Goal: Entertainment & Leisure: Browse casually

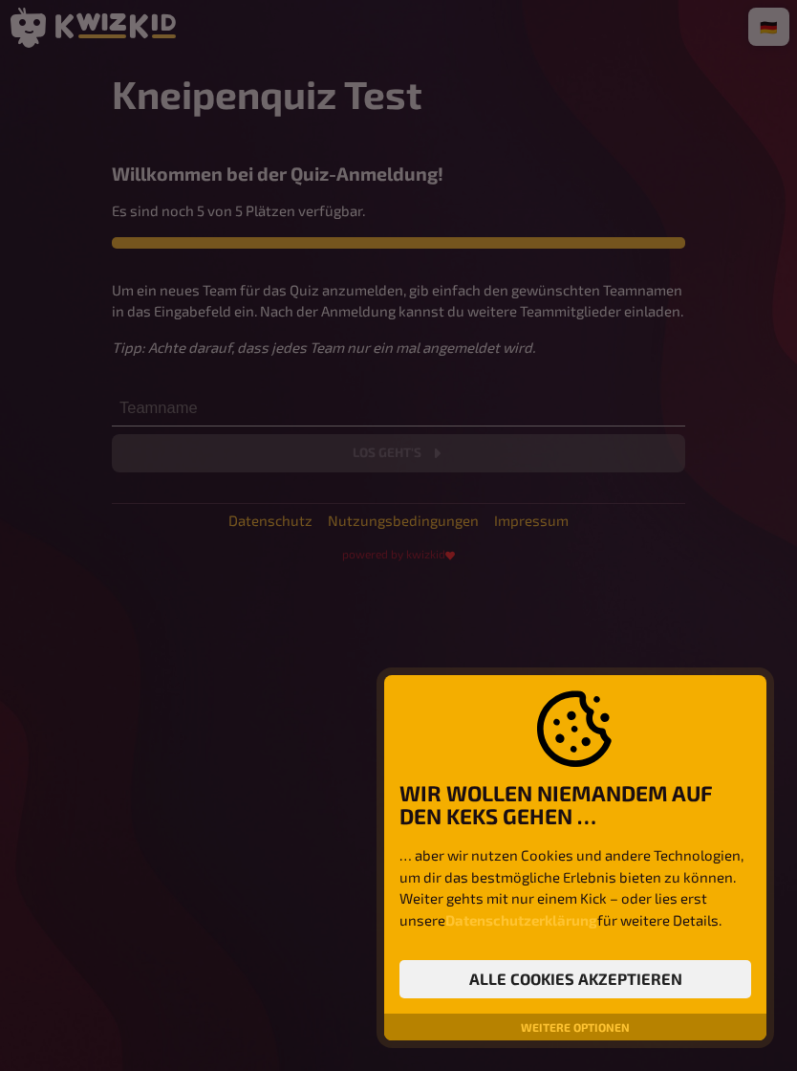
click at [333, 413] on div at bounding box center [398, 535] width 797 height 1071
click at [189, 417] on div at bounding box center [398, 535] width 797 height 1071
click at [191, 408] on div at bounding box center [398, 535] width 797 height 1071
click at [163, 409] on div at bounding box center [398, 535] width 797 height 1071
click at [183, 402] on div at bounding box center [398, 535] width 797 height 1071
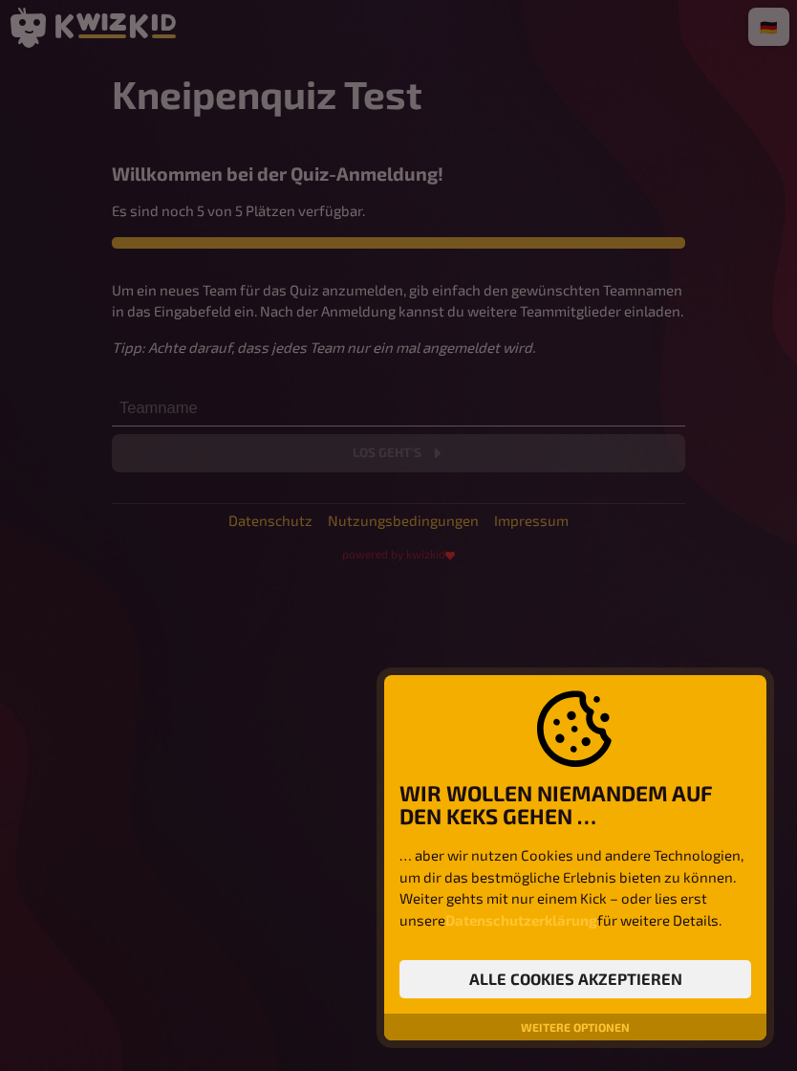
click at [184, 404] on div at bounding box center [398, 535] width 797 height 1071
click at [166, 411] on div at bounding box center [398, 535] width 797 height 1071
click at [137, 411] on div at bounding box center [398, 535] width 797 height 1071
click at [131, 410] on div at bounding box center [398, 535] width 797 height 1071
click at [130, 409] on div at bounding box center [398, 535] width 797 height 1071
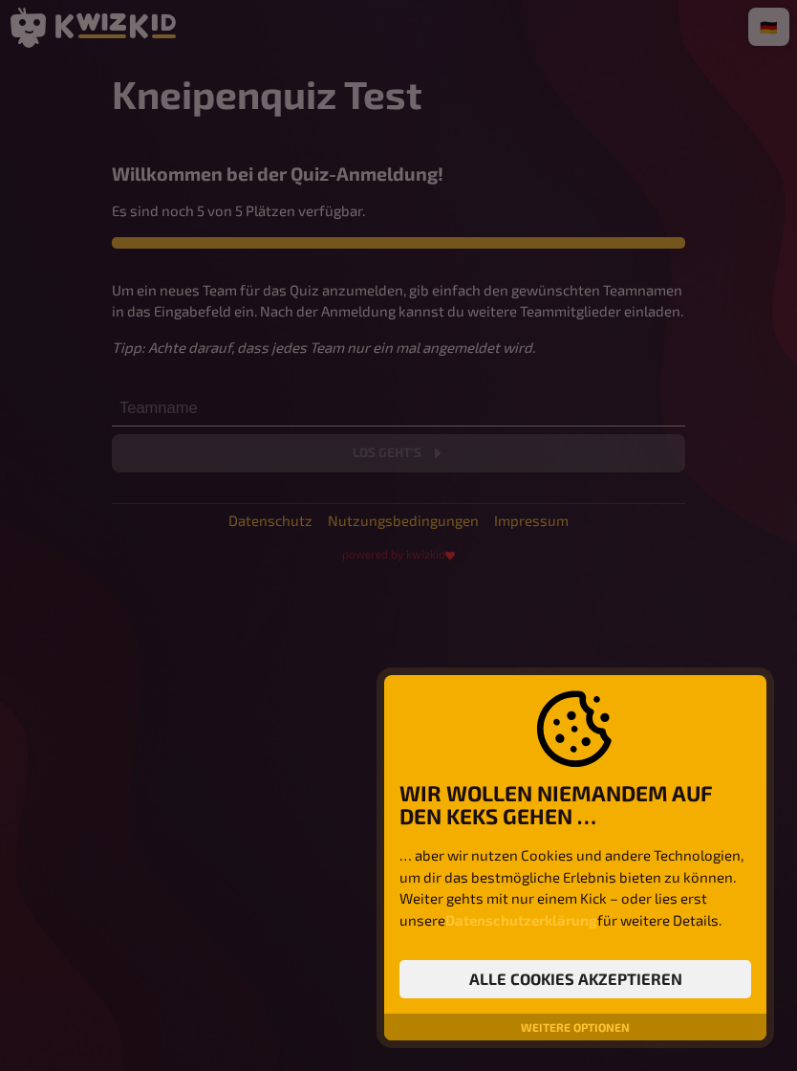
click at [120, 415] on div at bounding box center [398, 535] width 797 height 1071
click at [163, 411] on div at bounding box center [398, 535] width 797 height 1071
click at [182, 400] on div at bounding box center [398, 535] width 797 height 1071
click at [410, 480] on div at bounding box center [398, 535] width 797 height 1071
click at [155, 398] on div at bounding box center [398, 535] width 797 height 1071
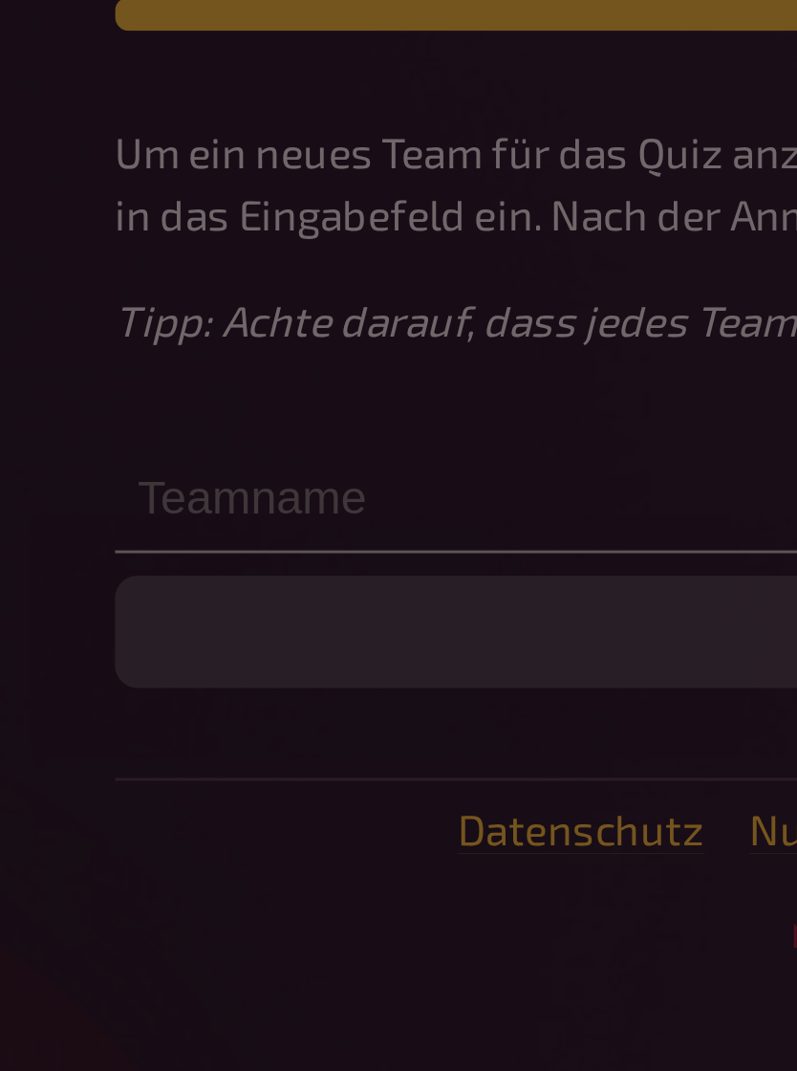
click at [78, 176] on div at bounding box center [398, 535] width 797 height 1071
click at [56, 171] on div at bounding box center [398, 535] width 797 height 1071
click at [56, 170] on div at bounding box center [398, 535] width 797 height 1071
click at [50, 165] on div at bounding box center [398, 535] width 797 height 1071
click at [109, 167] on div at bounding box center [398, 535] width 797 height 1071
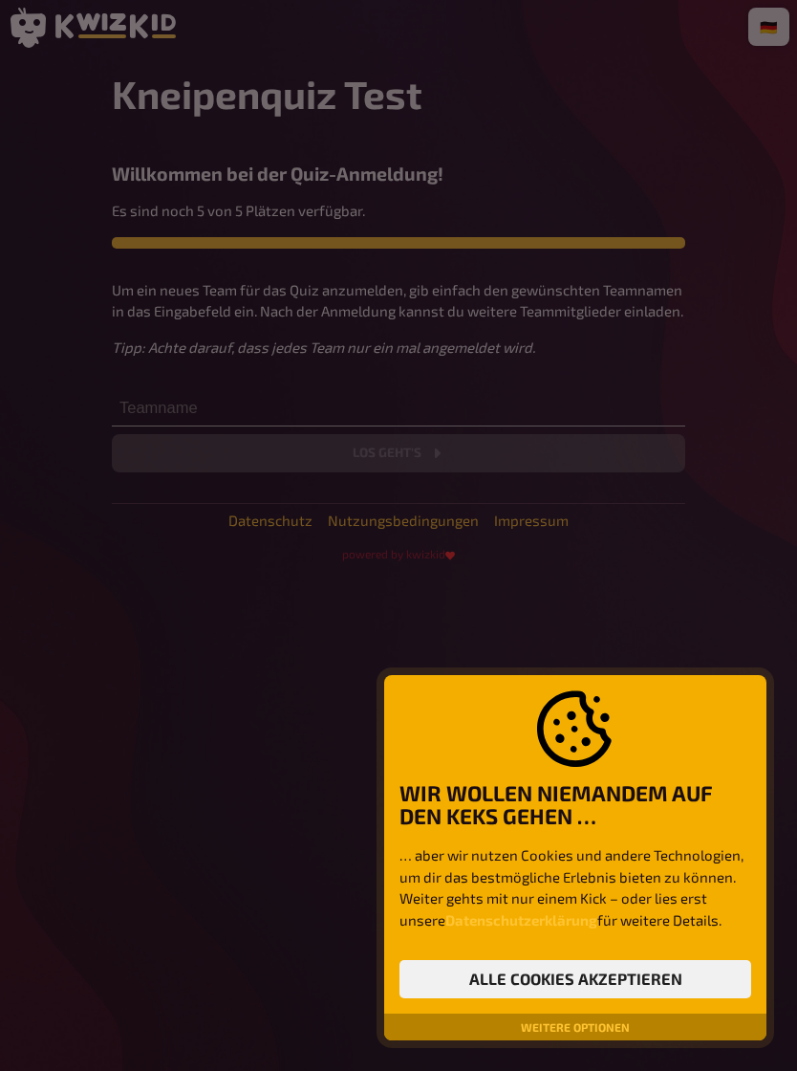
click at [631, 983] on button "Alle Cookies akzeptieren" at bounding box center [576, 979] width 352 height 38
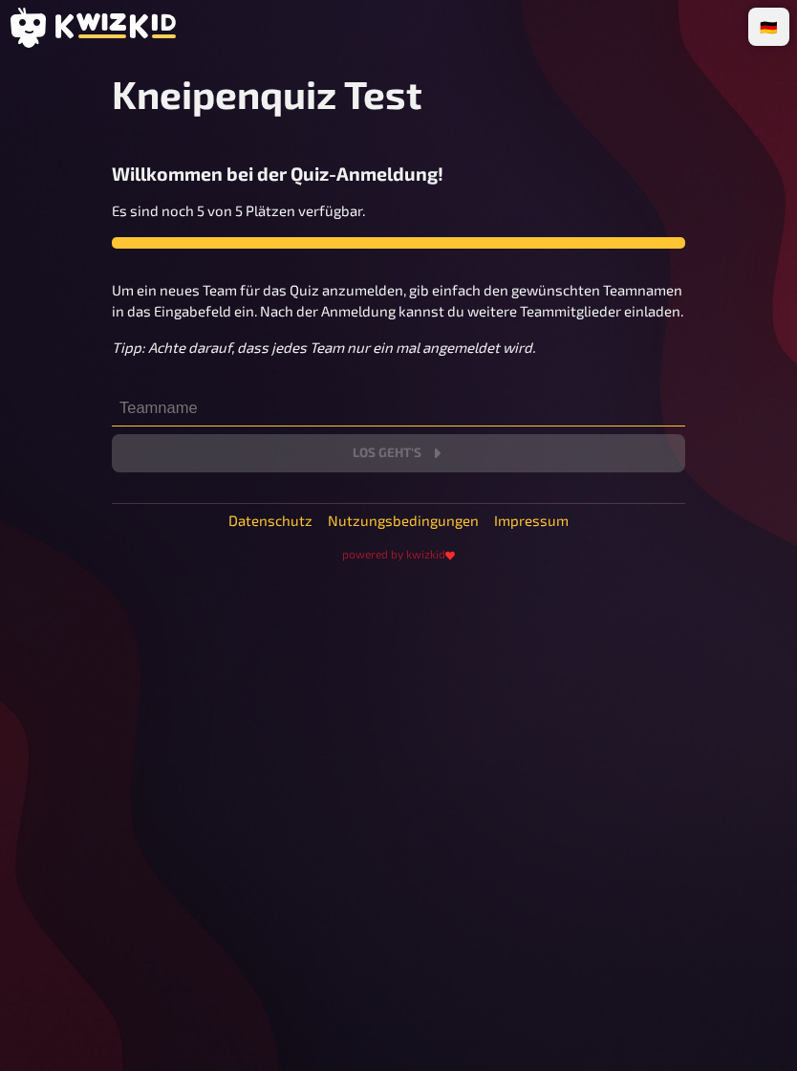
click at [271, 409] on input "text" at bounding box center [399, 407] width 574 height 38
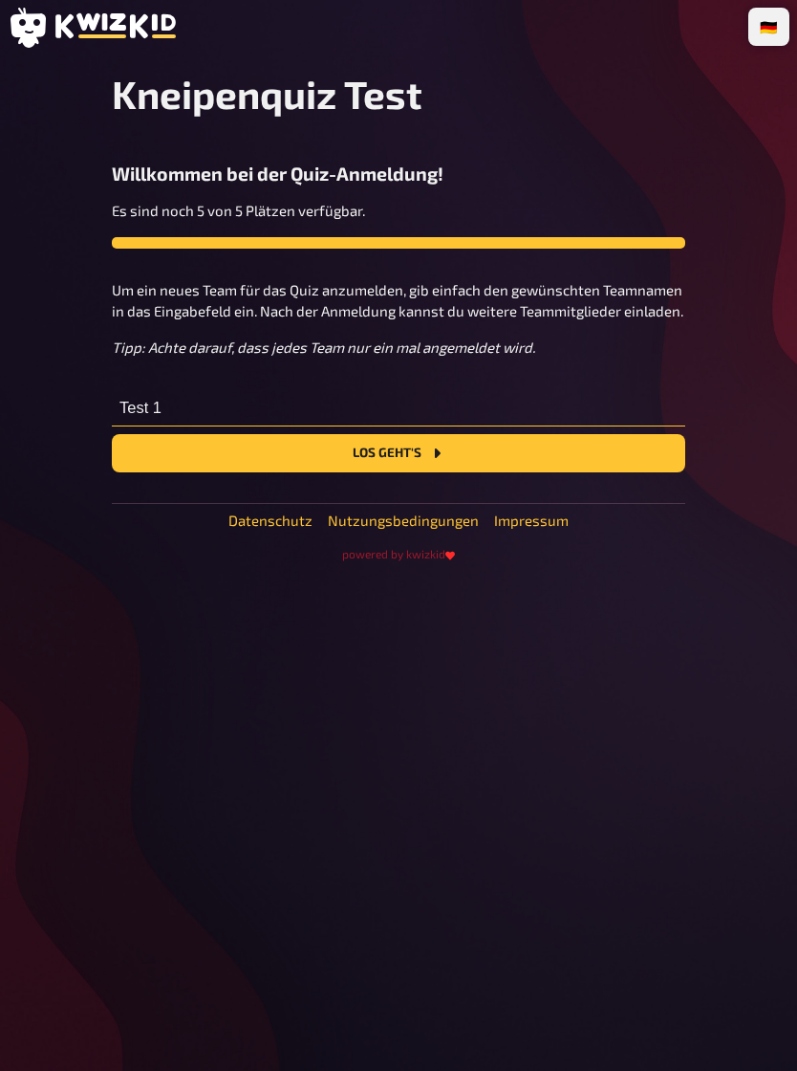
type input "Test 1"
click at [482, 467] on button "Los geht's" at bounding box center [399, 453] width 574 height 38
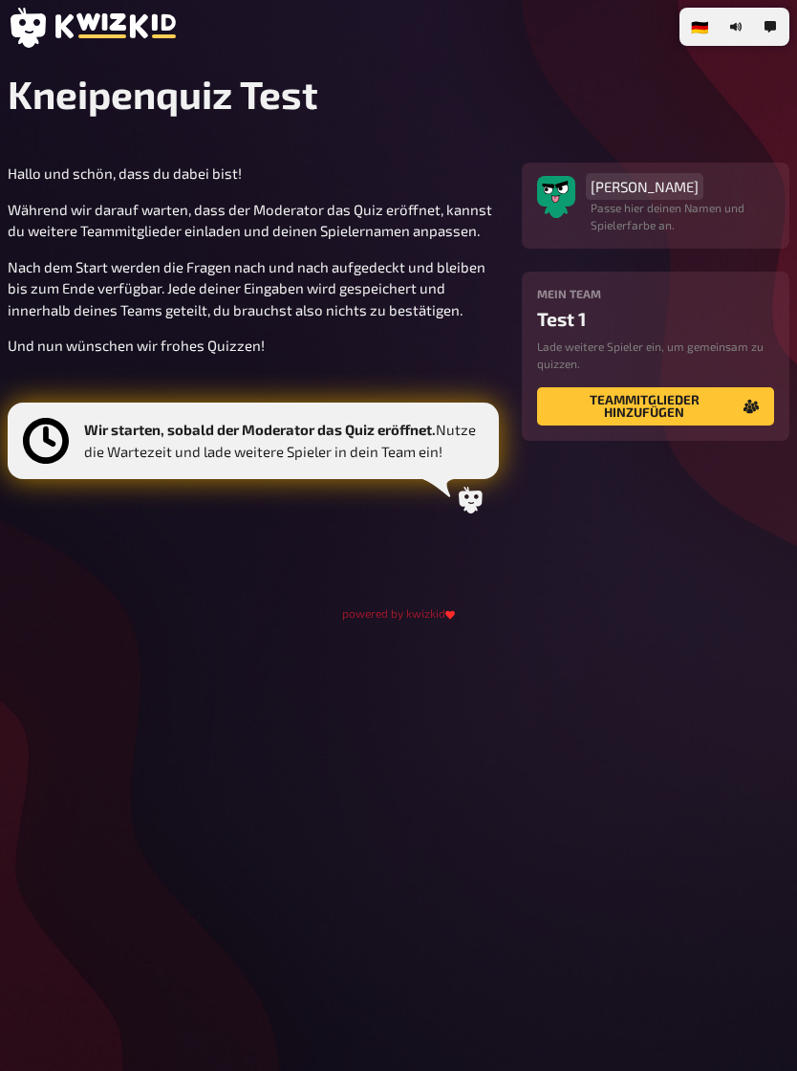
click at [681, 185] on span "[PERSON_NAME]" at bounding box center [645, 186] width 108 height 17
click at [695, 409] on button "Teammitglieder hinzufügen" at bounding box center [655, 406] width 237 height 38
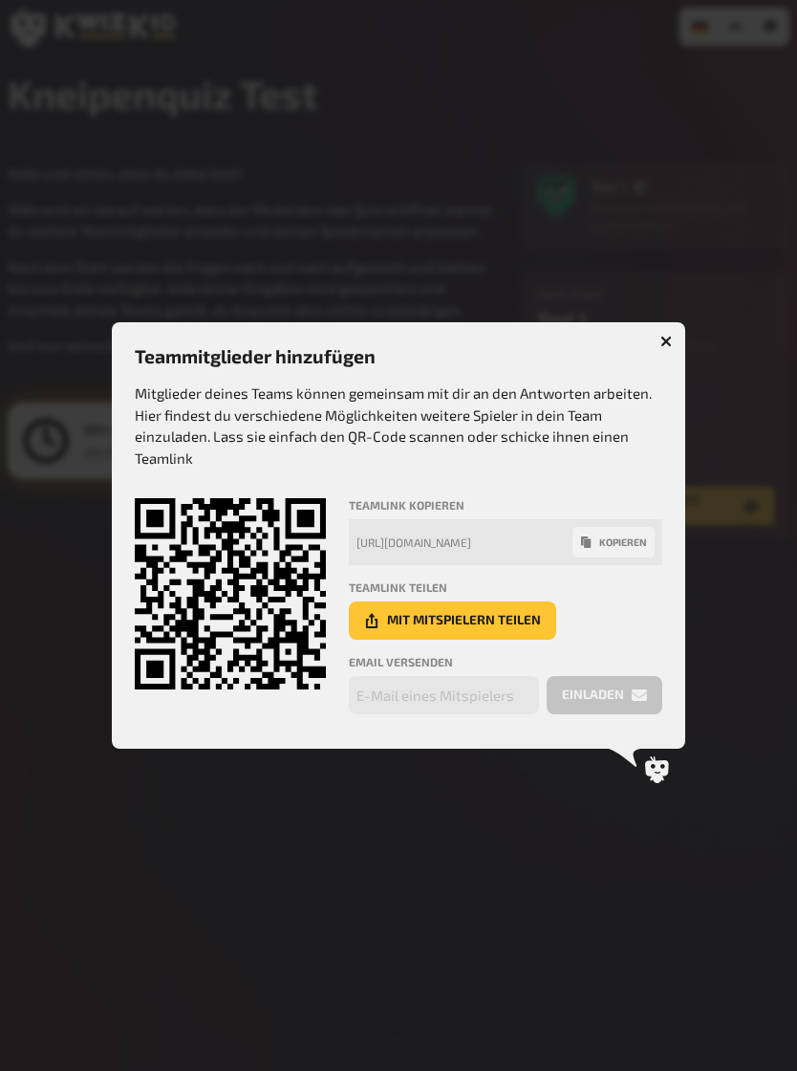
click at [666, 341] on icon "button" at bounding box center [667, 341] width 18 height 18
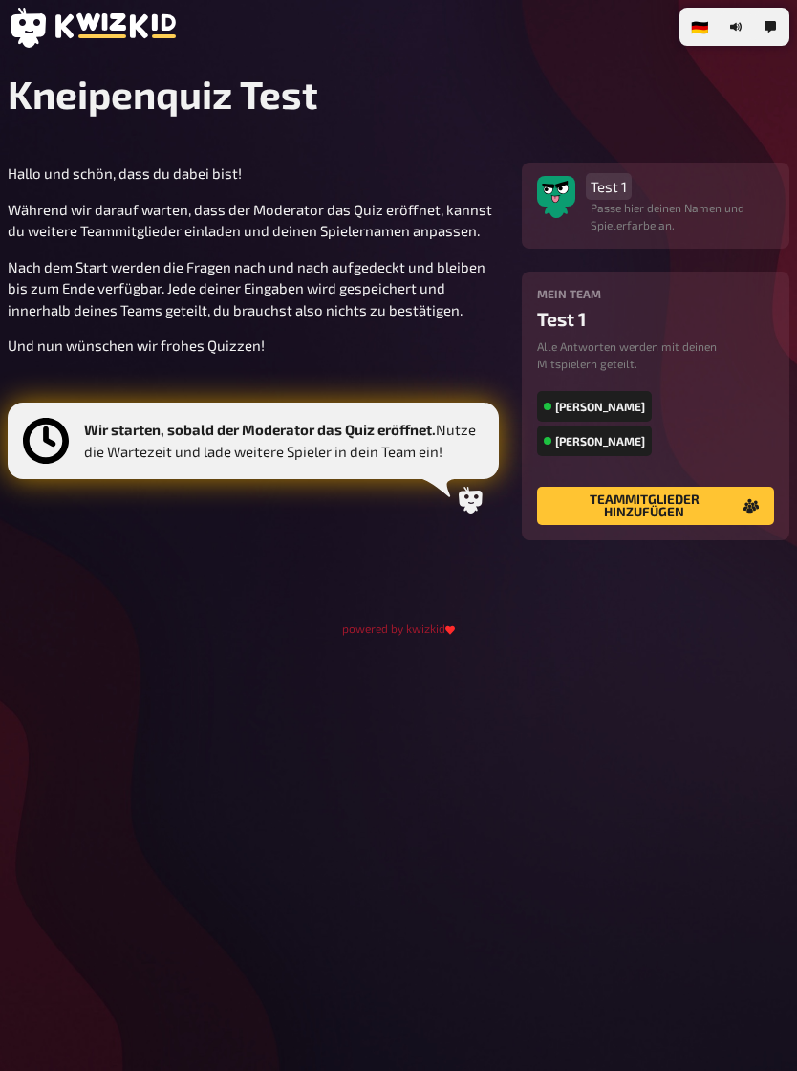
click at [612, 187] on span "Test 1" at bounding box center [609, 186] width 36 height 17
click at [664, 681] on div "🇩🇪 Deutsch 🇬🇧 English 🇳🇱 Nederlands Kneipenquiz Test Hallo und schön, dass du d…" at bounding box center [398, 535] width 797 height 1071
